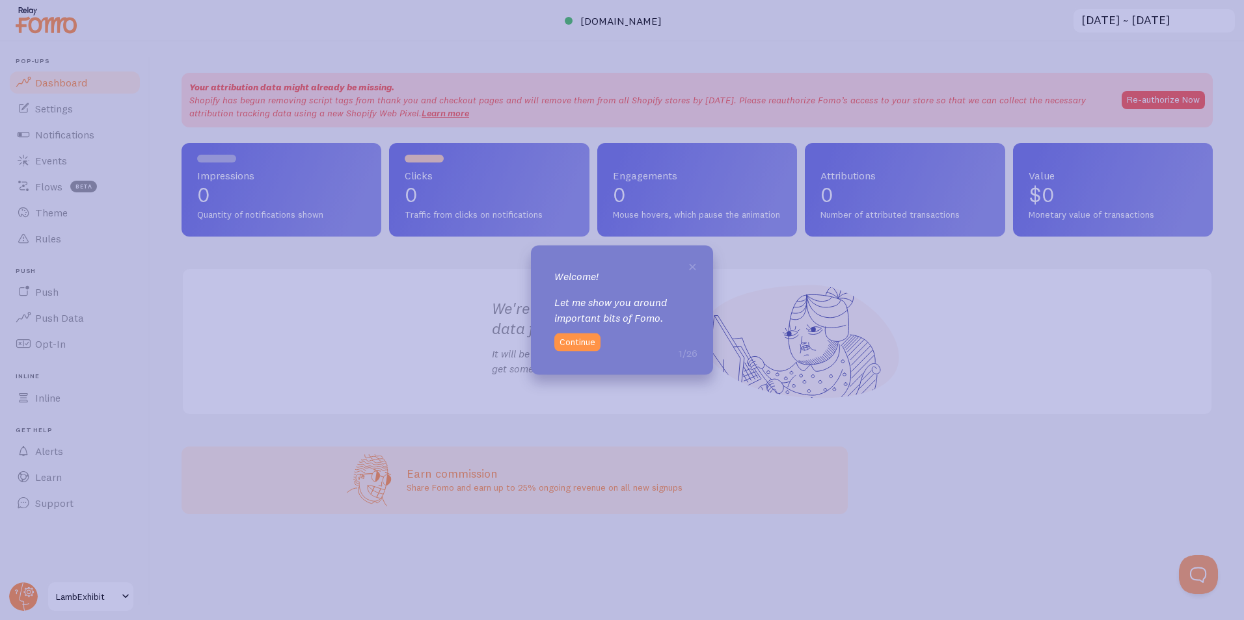
click at [684, 268] on div "× Welcome! Let me show you around important bits of Fomo. 1/26 Continue" at bounding box center [622, 310] width 182 height 129
drag, startPoint x: 692, startPoint y: 266, endPoint x: 681, endPoint y: 64, distance: 201.9
click at [693, 266] on span "×" at bounding box center [692, 266] width 10 height 20
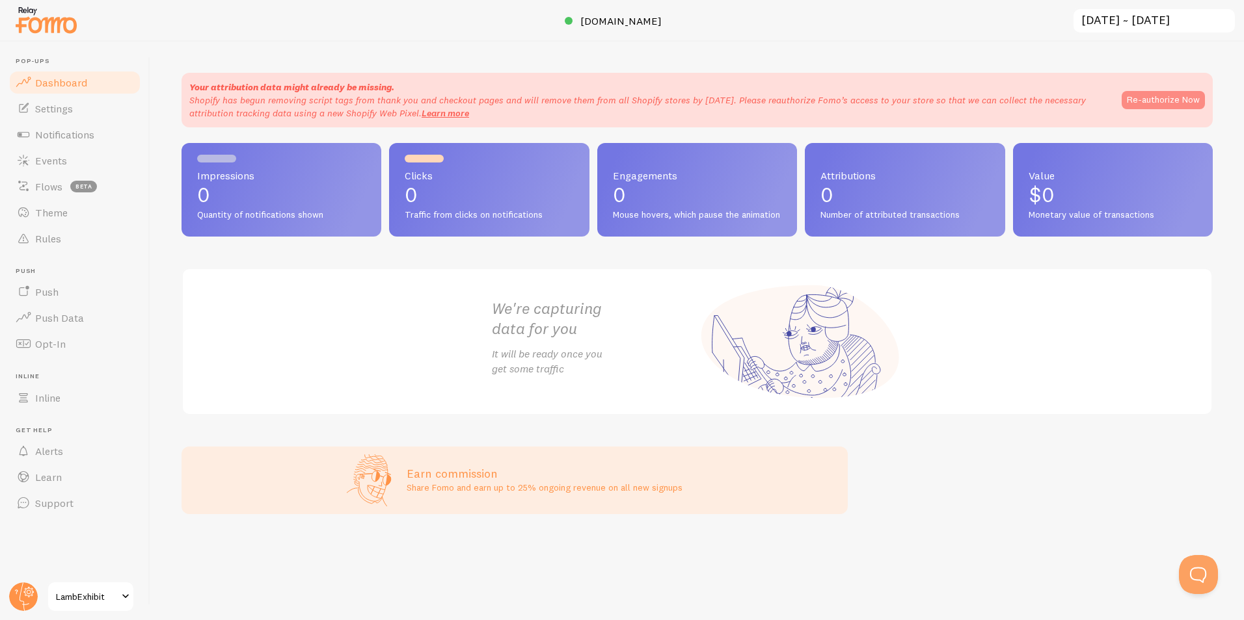
click at [1167, 97] on button "Re-authorize Now" at bounding box center [1162, 100] width 83 height 18
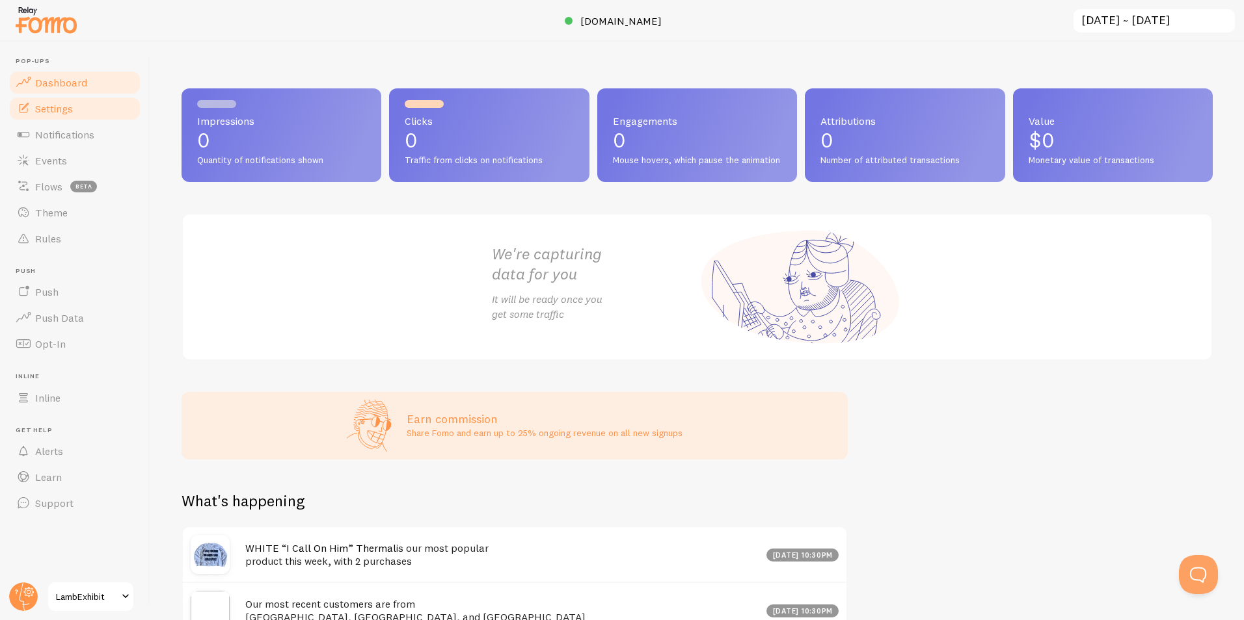
click at [42, 117] on link "Settings" at bounding box center [75, 109] width 134 height 26
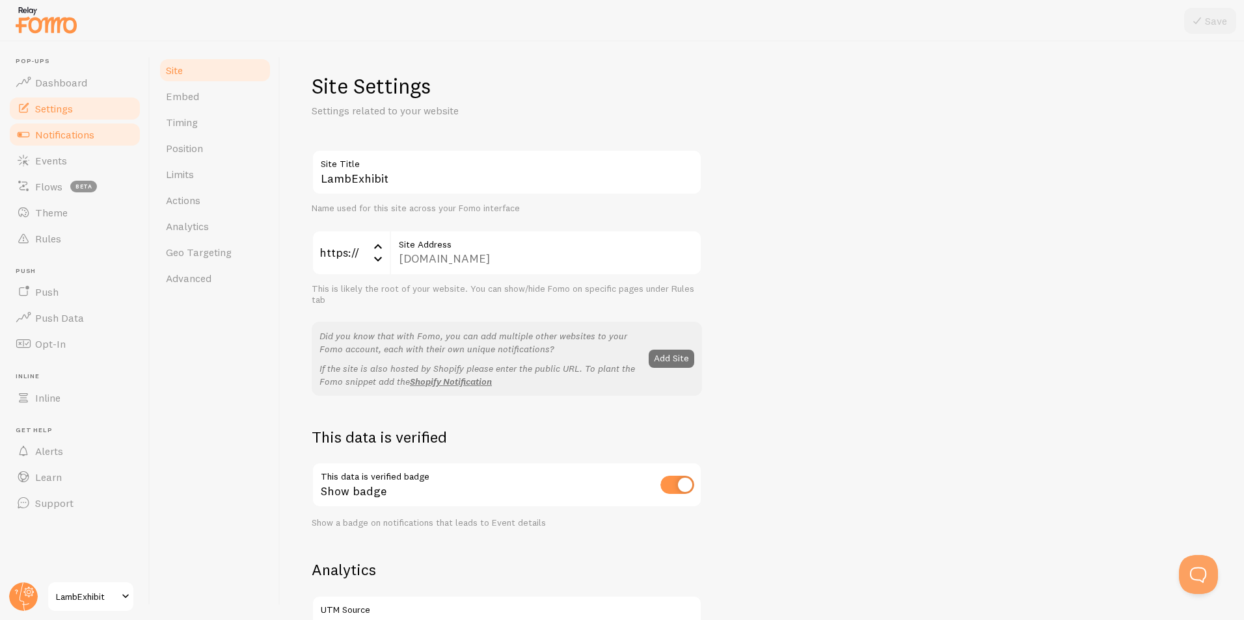
click at [53, 134] on span "Notifications" at bounding box center [64, 134] width 59 height 13
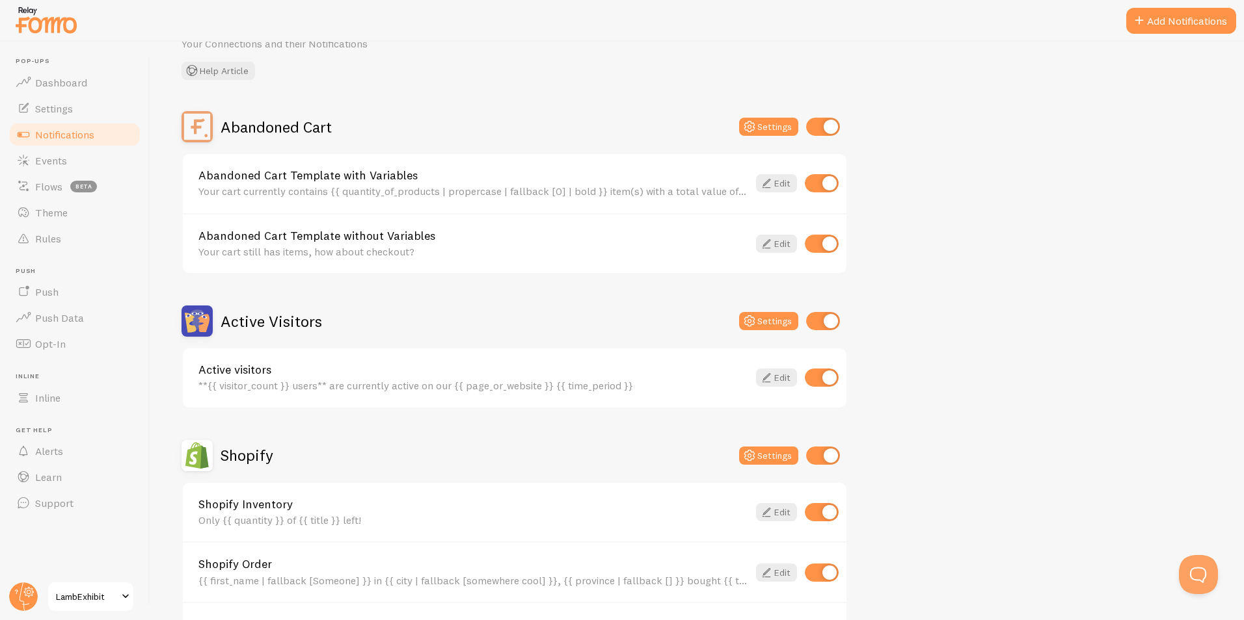
scroll to position [130, 0]
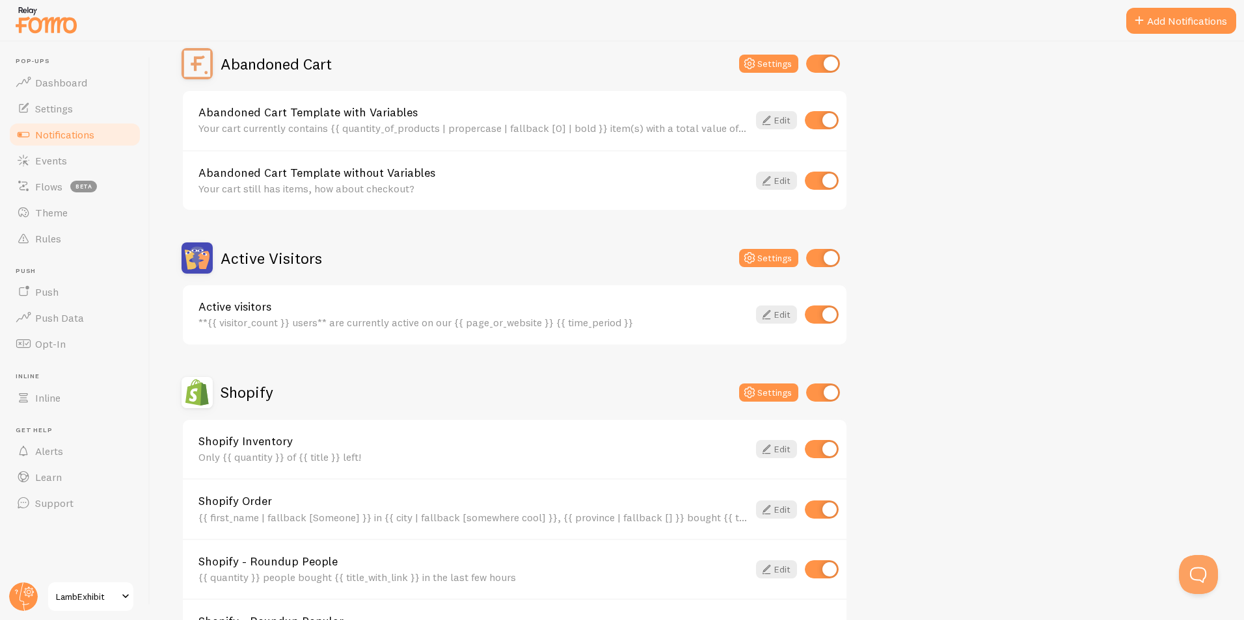
click at [832, 313] on input "checkbox" at bounding box center [822, 315] width 34 height 18
checkbox input "false"
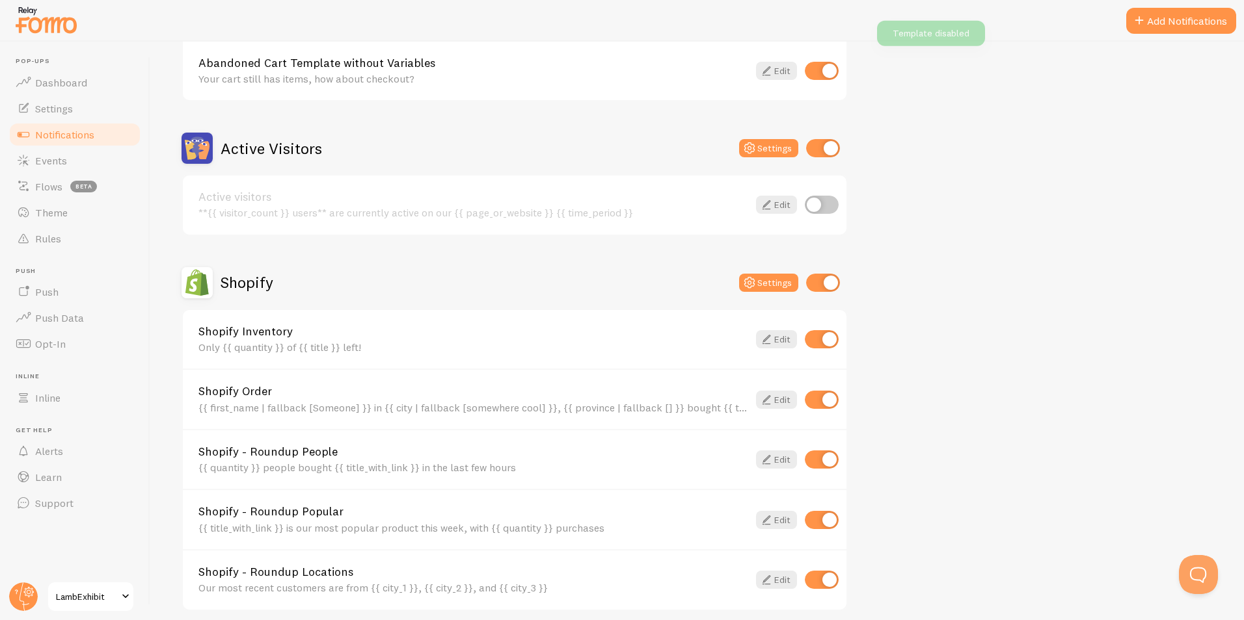
scroll to position [427, 0]
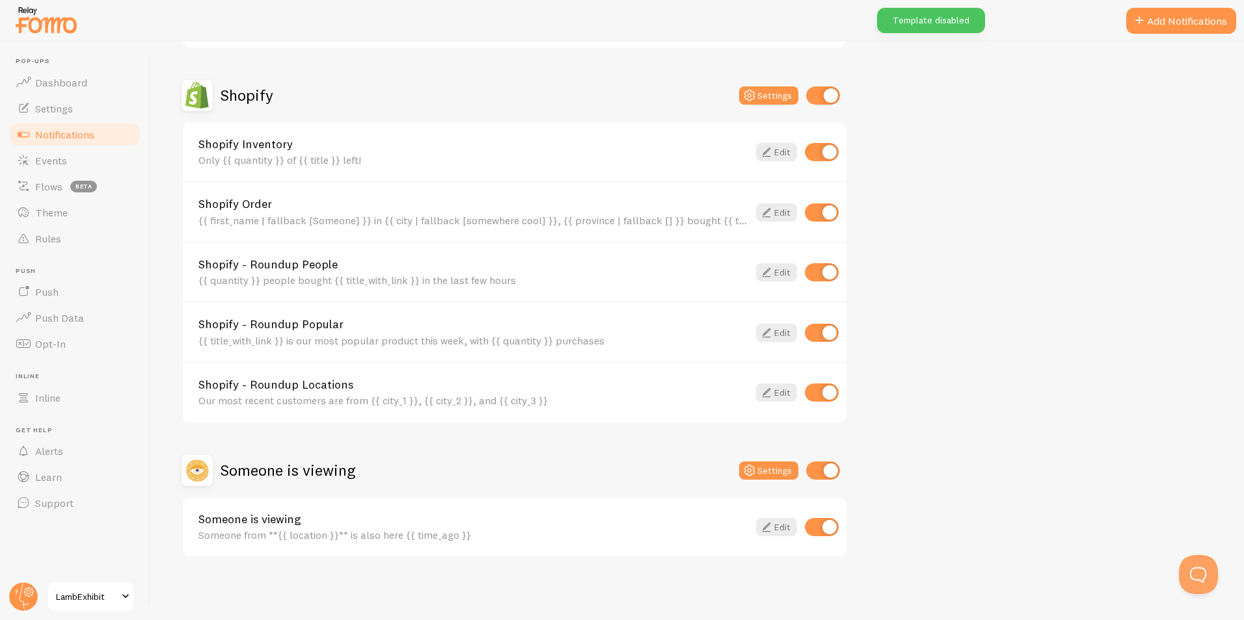
click at [829, 526] on input "checkbox" at bounding box center [822, 527] width 34 height 18
checkbox input "false"
click at [824, 390] on input "checkbox" at bounding box center [822, 393] width 34 height 18
checkbox input "false"
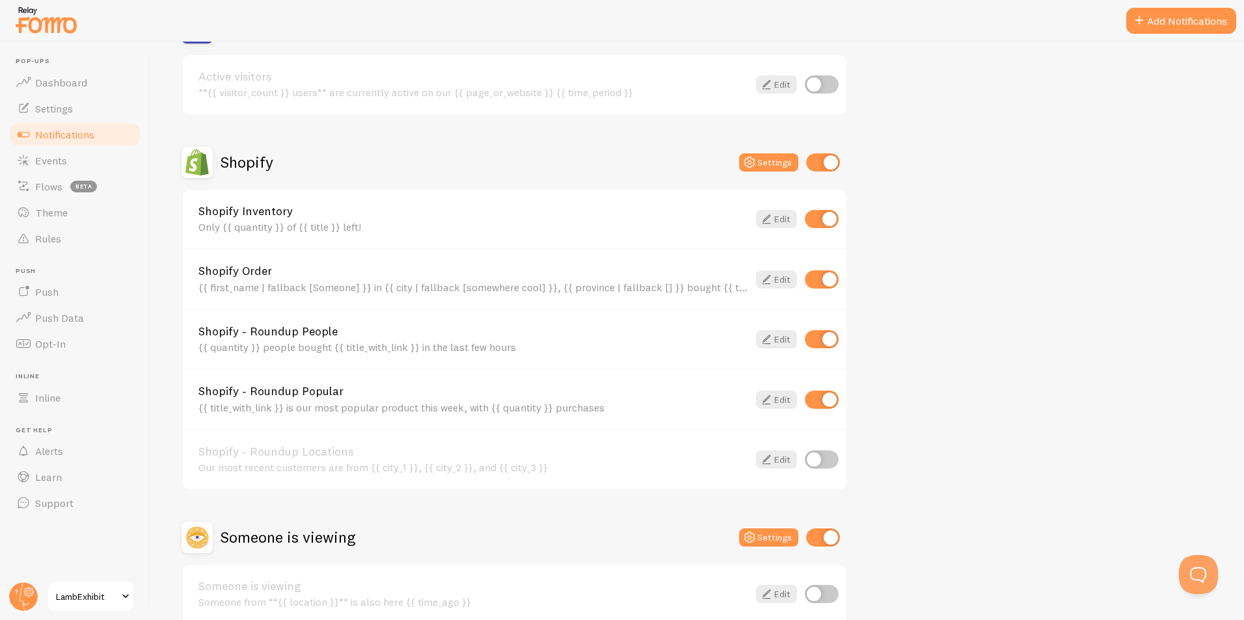
scroll to position [297, 0]
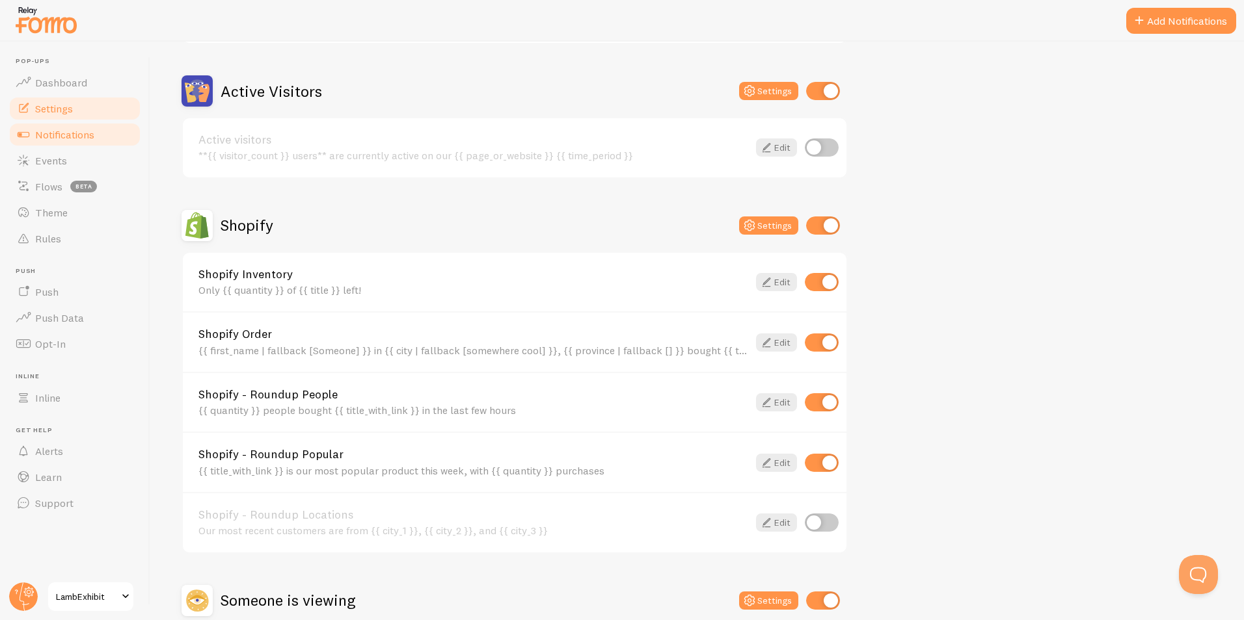
click at [58, 104] on span "Settings" at bounding box center [54, 108] width 38 height 13
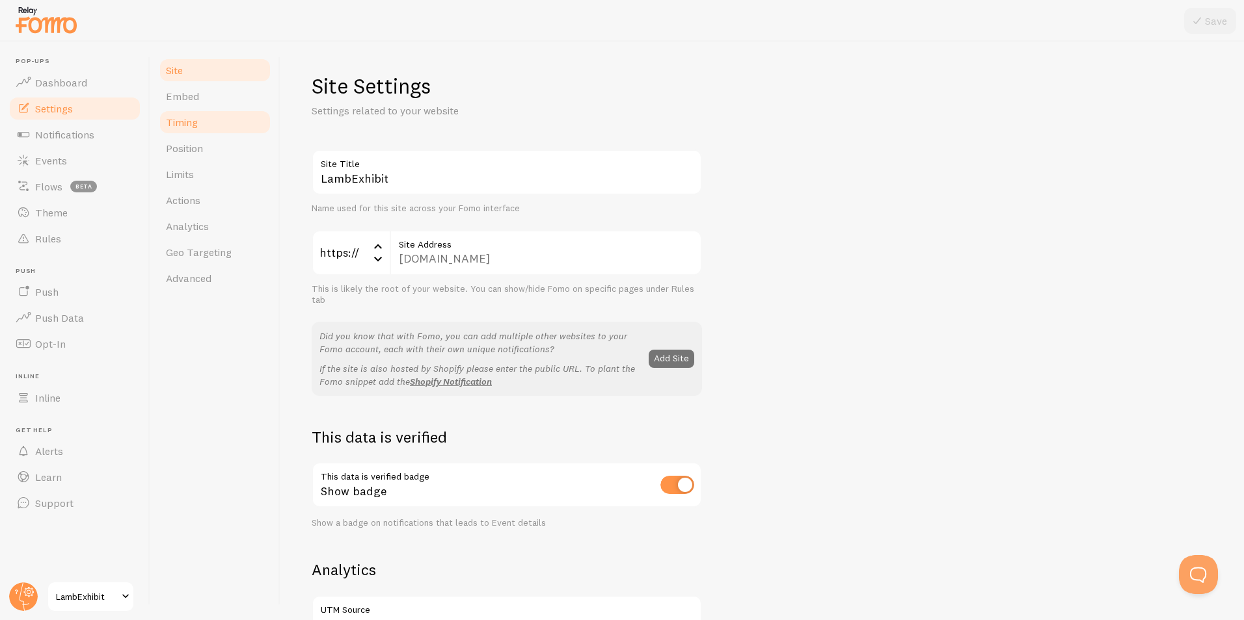
click at [190, 120] on span "Timing" at bounding box center [182, 122] width 32 height 13
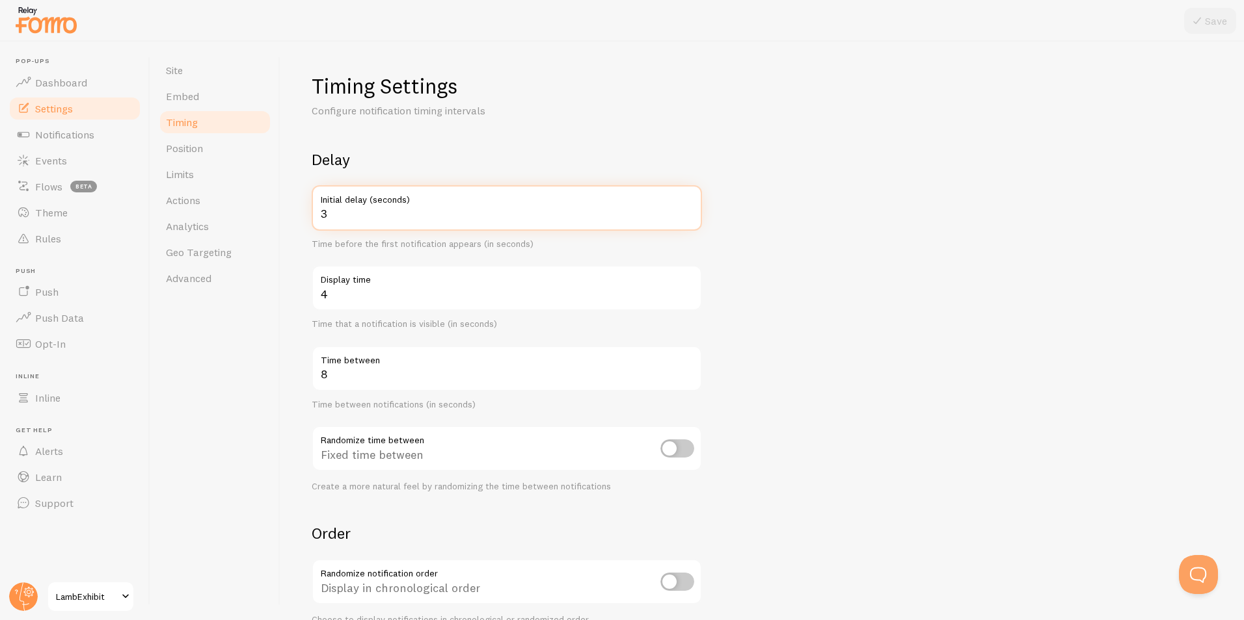
drag, startPoint x: 375, startPoint y: 214, endPoint x: 282, endPoint y: 213, distance: 93.7
click at [305, 215] on div "Timing Settings Configure notification timing intervals Delay 3 Initial delay (…" at bounding box center [761, 331] width 963 height 579
type input "8"
drag, startPoint x: 414, startPoint y: 297, endPoint x: 299, endPoint y: 302, distance: 115.3
click at [343, 297] on input "4" at bounding box center [507, 288] width 390 height 46
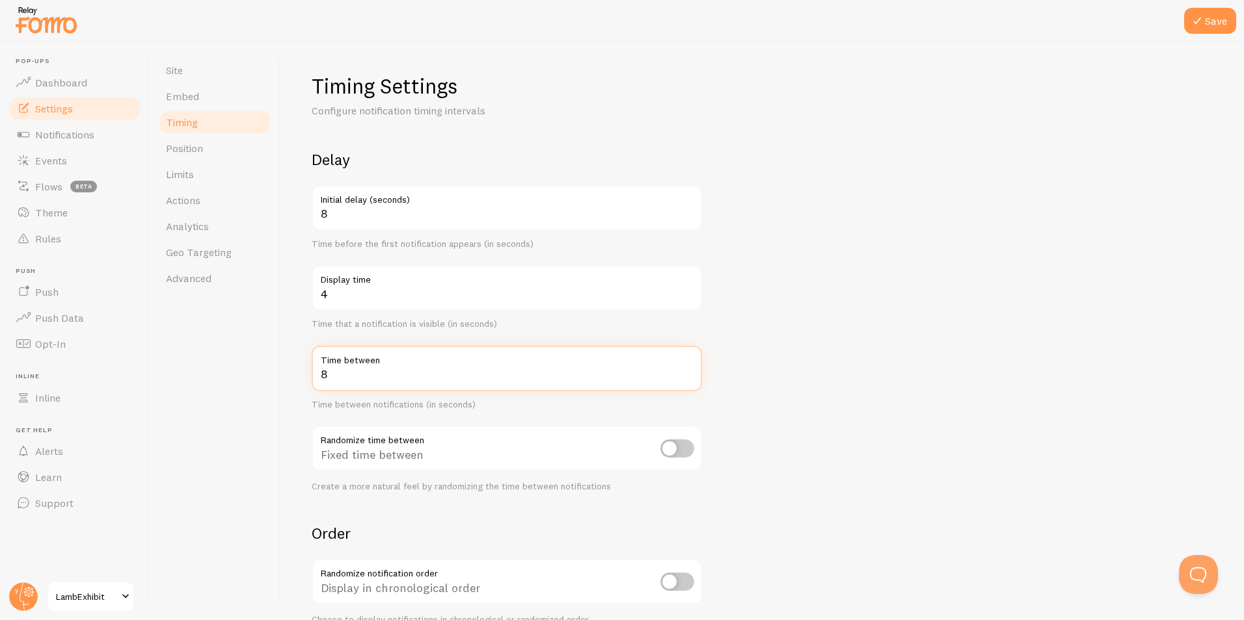
drag, startPoint x: 364, startPoint y: 375, endPoint x: 310, endPoint y: 371, distance: 54.1
click at [310, 371] on div "Timing Settings Configure notification timing intervals Delay 8 Initial delay (…" at bounding box center [761, 331] width 963 height 579
type input "20"
click at [851, 325] on form "Delay 8 Initial delay (seconds) Time before the first notification appears (in …" at bounding box center [762, 429] width 901 height 558
click at [1197, 20] on icon at bounding box center [1197, 21] width 16 height 16
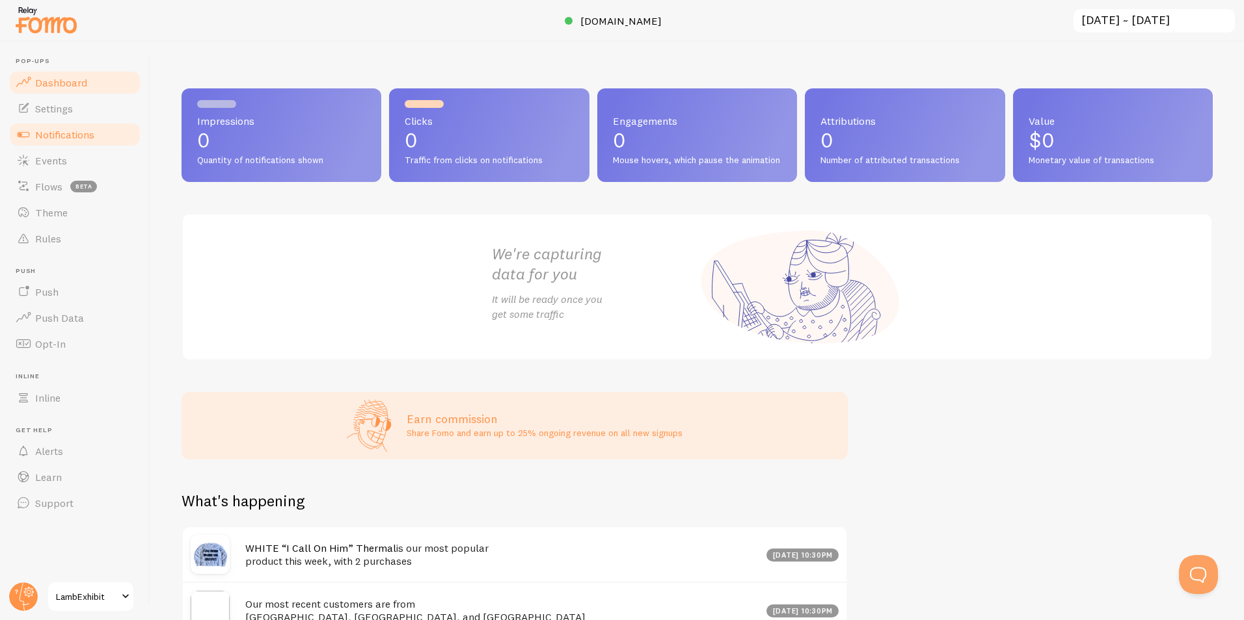
click at [61, 132] on span "Notifications" at bounding box center [64, 134] width 59 height 13
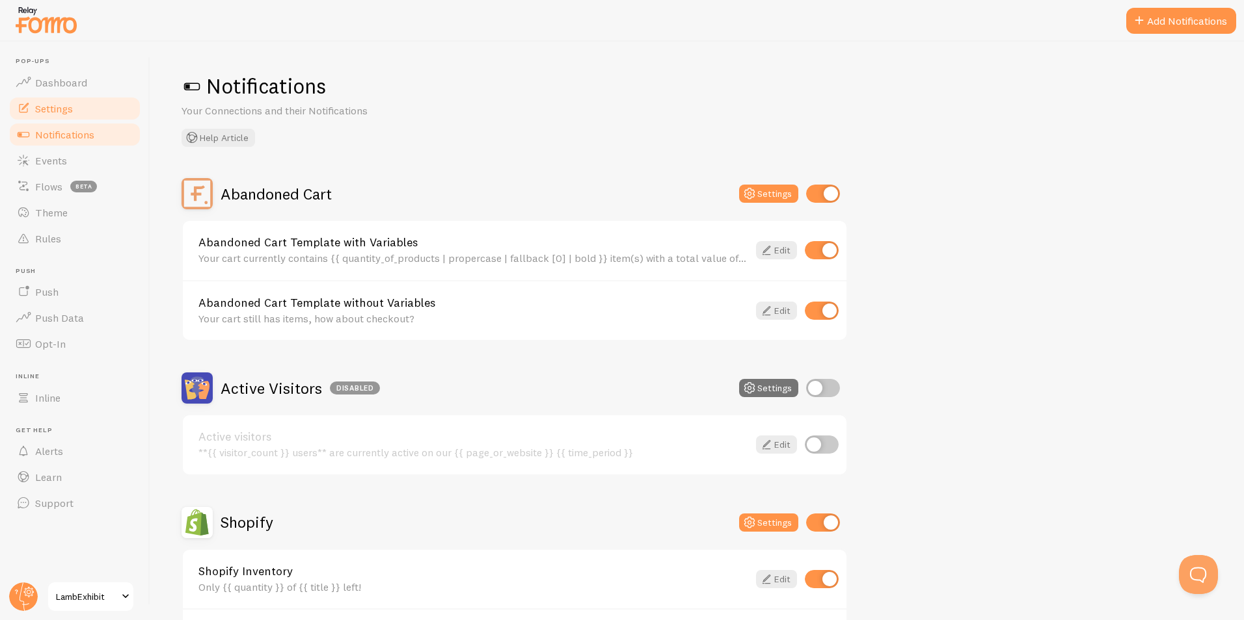
click at [46, 110] on span "Settings" at bounding box center [54, 108] width 38 height 13
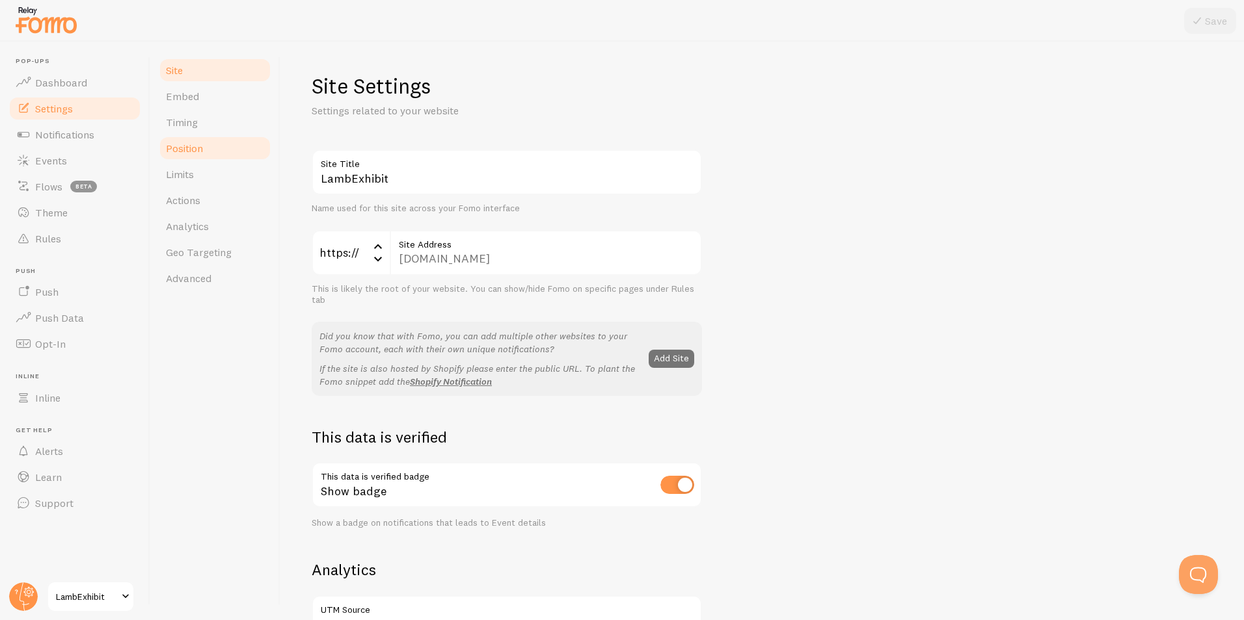
click at [208, 146] on link "Position" at bounding box center [215, 148] width 114 height 26
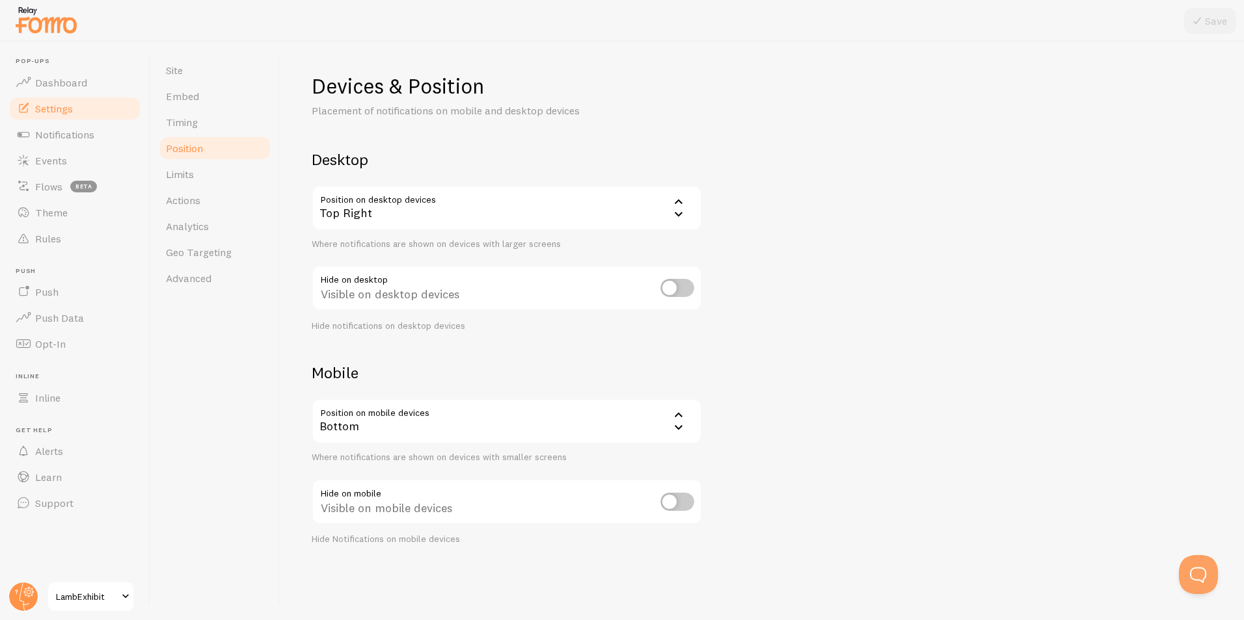
click at [470, 413] on div "Bottom" at bounding box center [507, 422] width 390 height 46
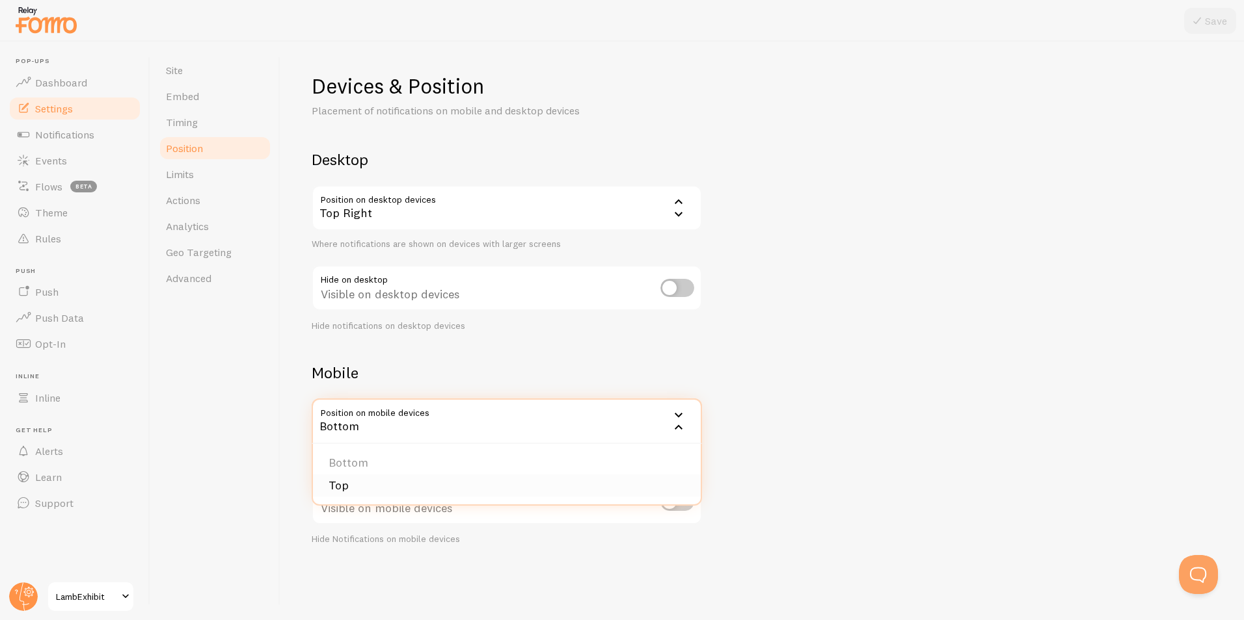
click at [379, 484] on li "Top" at bounding box center [507, 486] width 388 height 23
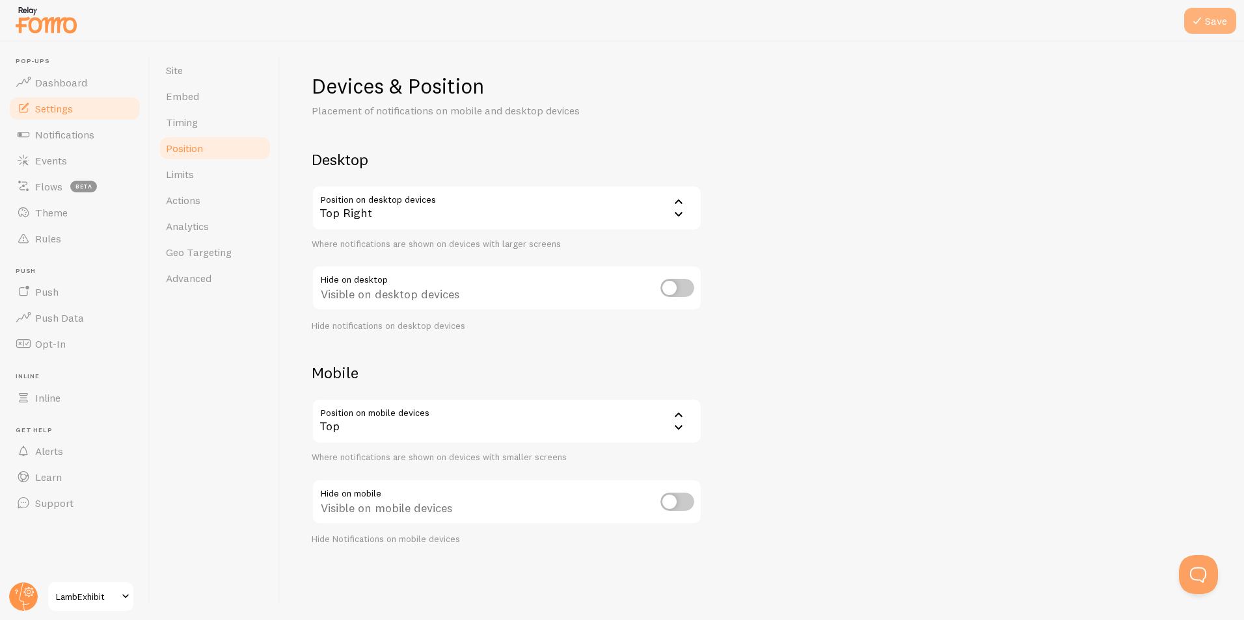
click at [1203, 22] on icon at bounding box center [1197, 21] width 16 height 16
